Goal: Information Seeking & Learning: Learn about a topic

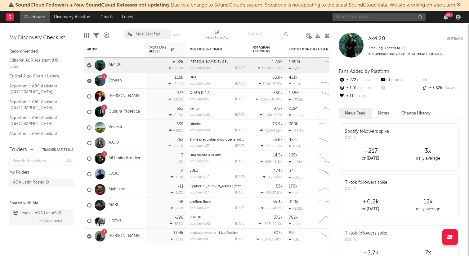
click at [368, 18] on input "text" at bounding box center [379, 17] width 93 height 8
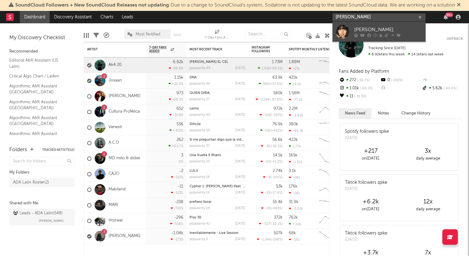
type input "[PERSON_NAME]"
click at [356, 30] on div "[PERSON_NAME]" at bounding box center [389, 29] width 68 height 7
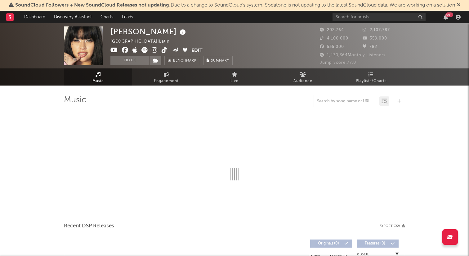
select select "6m"
